Goal: Transaction & Acquisition: Purchase product/service

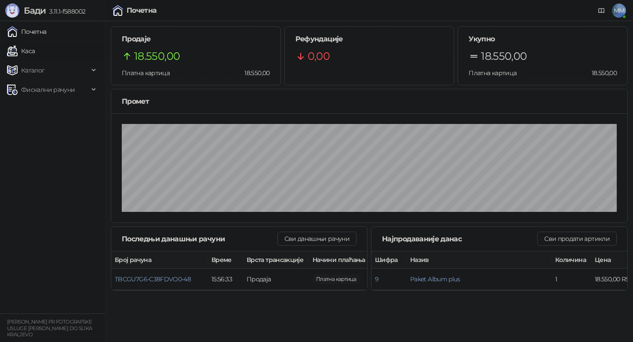
click at [23, 49] on link "Каса" at bounding box center [21, 51] width 28 height 18
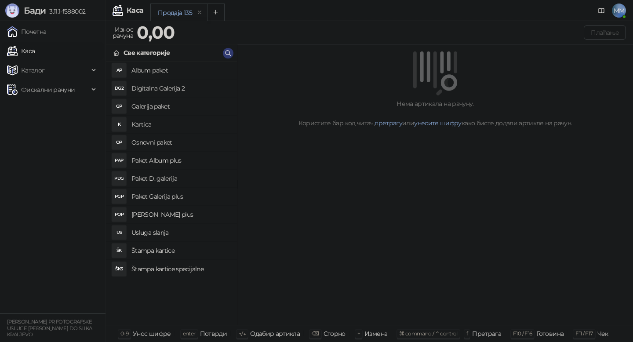
click at [156, 68] on h4 "Album paket" at bounding box center [180, 70] width 98 height 14
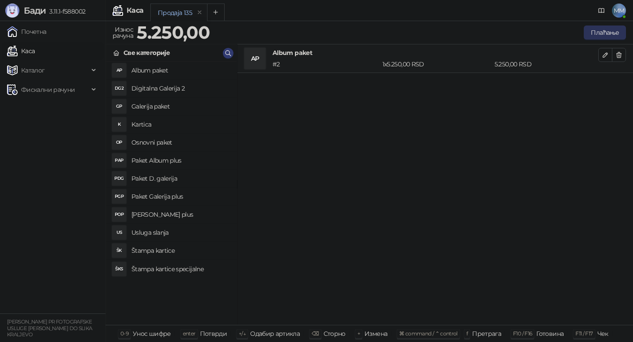
click at [597, 35] on button "Плаћање" at bounding box center [605, 32] width 42 height 14
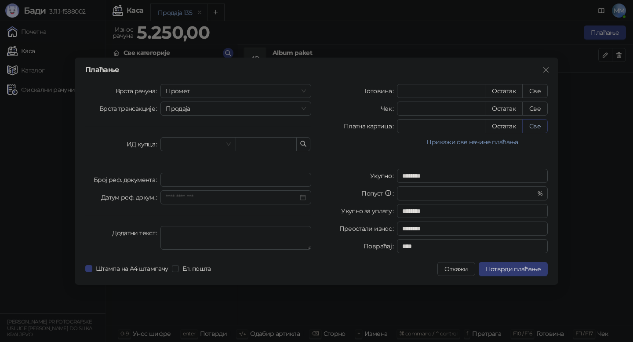
click at [539, 130] on button "Све" at bounding box center [534, 126] width 25 height 14
type input "****"
click at [512, 270] on span "Потврди плаћање" at bounding box center [513, 269] width 55 height 8
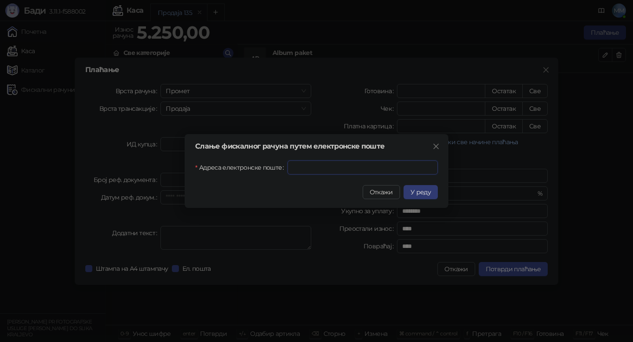
click at [324, 167] on input "Адреса електронске поште" at bounding box center [362, 167] width 150 height 14
paste input "**********"
type input "**********"
click at [428, 192] on span "У реду" at bounding box center [420, 192] width 20 height 8
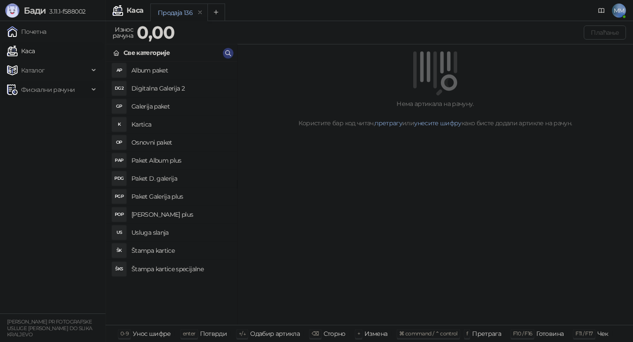
click at [64, 94] on span "Фискални рачуни" at bounding box center [48, 90] width 54 height 18
click at [54, 131] on link "По данима" at bounding box center [34, 129] width 47 height 18
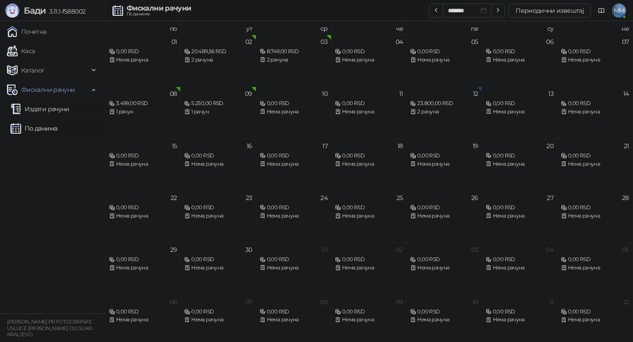
click at [56, 109] on link "Издати рачуни" at bounding box center [40, 109] width 59 height 18
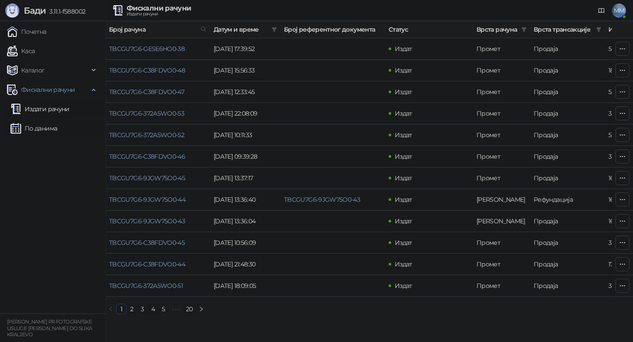
click at [50, 131] on link "По данима" at bounding box center [34, 129] width 47 height 18
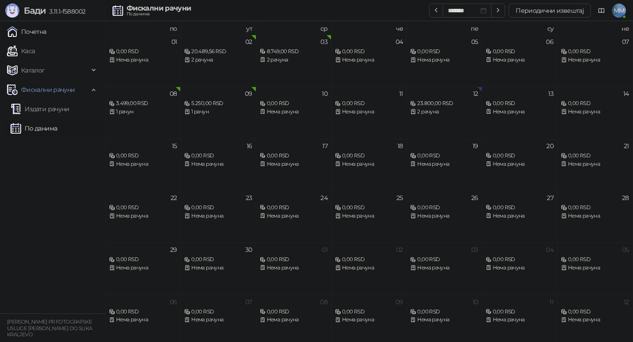
click at [33, 25] on link "Почетна" at bounding box center [27, 32] width 40 height 18
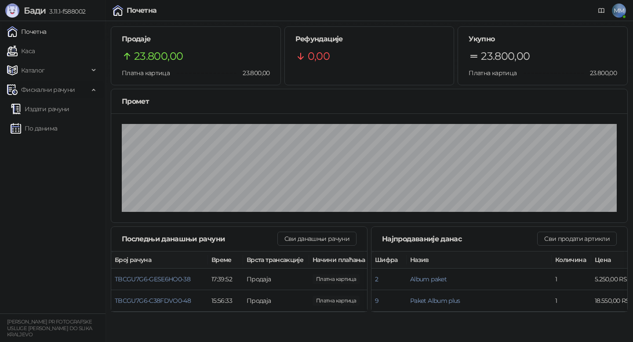
click at [31, 91] on span "Фискални рачуни" at bounding box center [48, 90] width 54 height 18
click at [39, 113] on link "Издати рачуни" at bounding box center [40, 109] width 59 height 18
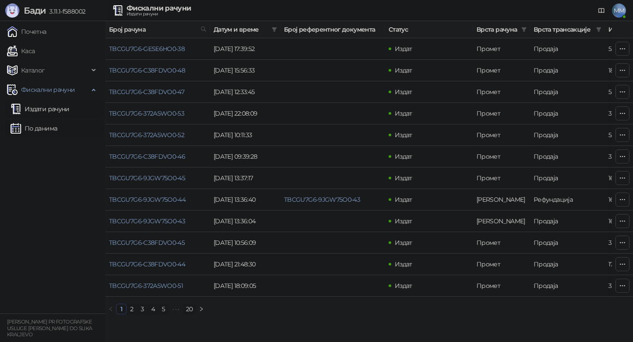
click at [41, 129] on link "По данима" at bounding box center [34, 129] width 47 height 18
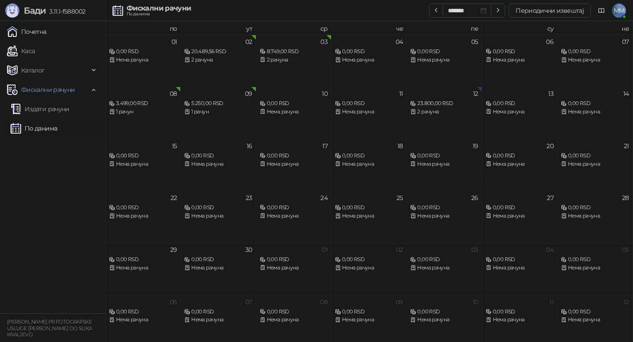
click at [44, 29] on link "Почетна" at bounding box center [27, 32] width 40 height 18
